Goal: Book appointment/travel/reservation

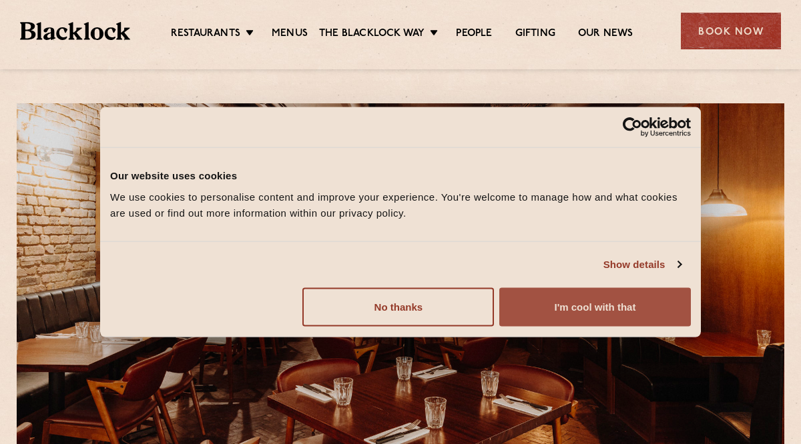
click at [596, 298] on button "I'm cool with that" at bounding box center [595, 307] width 192 height 39
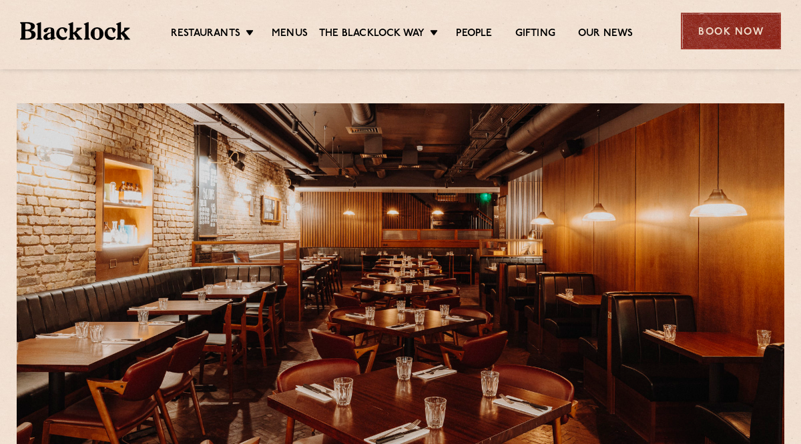
click at [735, 37] on div "Book Now" at bounding box center [731, 31] width 100 height 37
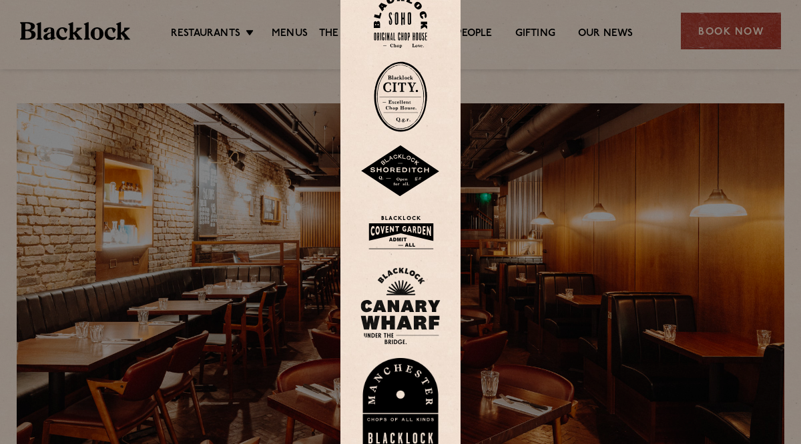
click at [703, 30] on div at bounding box center [400, 222] width 801 height 444
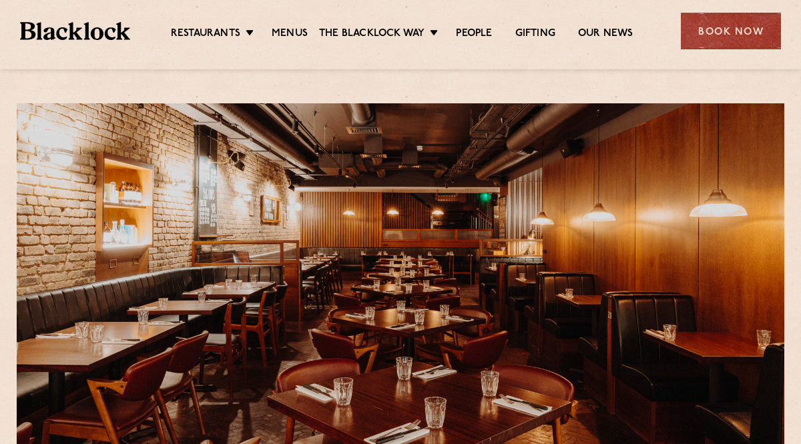
click at [703, 30] on div "Book Now" at bounding box center [731, 31] width 100 height 37
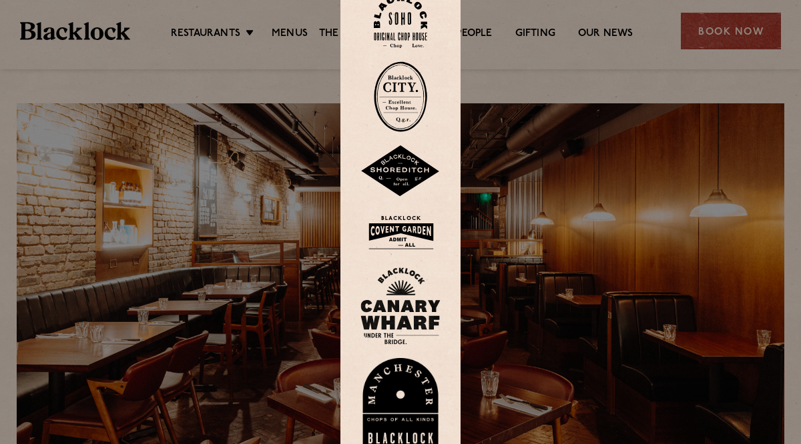
click at [401, 34] on img at bounding box center [400, 22] width 53 height 54
